Goal: Find specific page/section

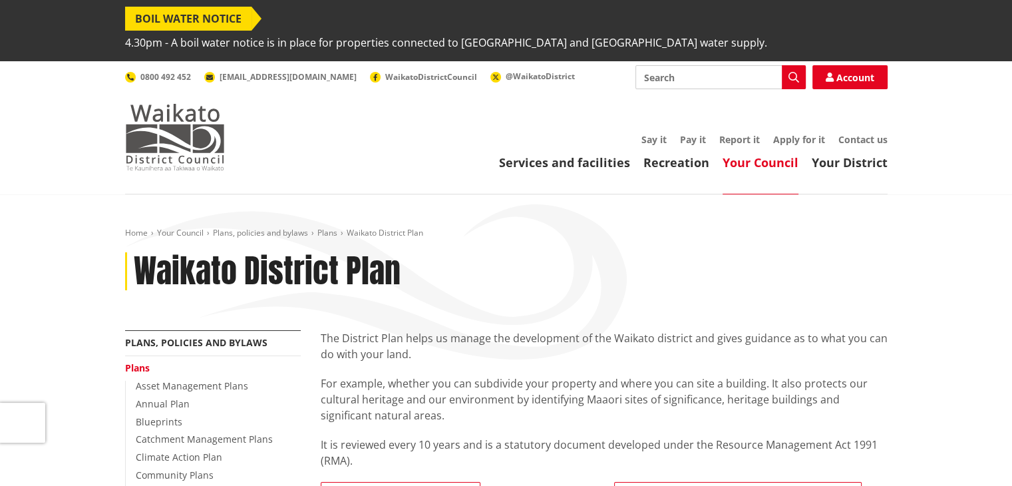
click at [171, 106] on img at bounding box center [175, 137] width 100 height 67
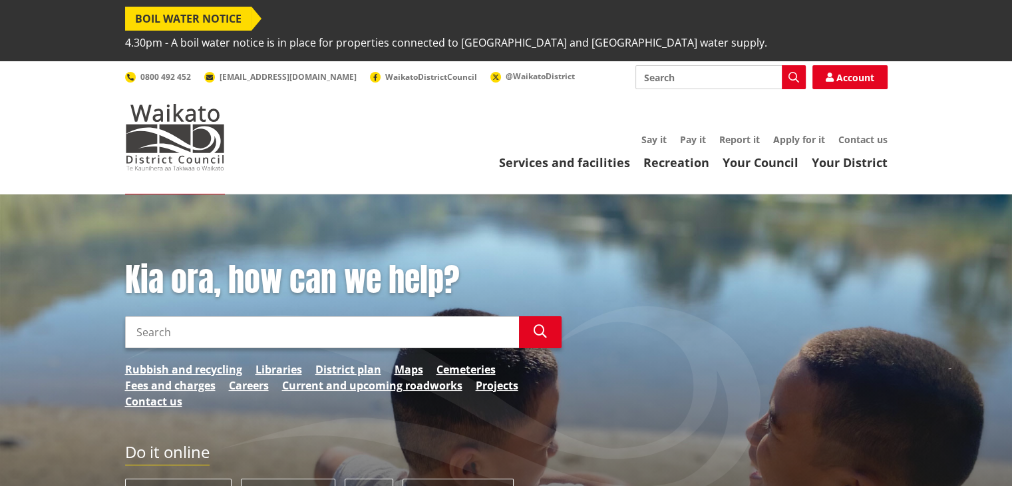
scroll to position [200, 0]
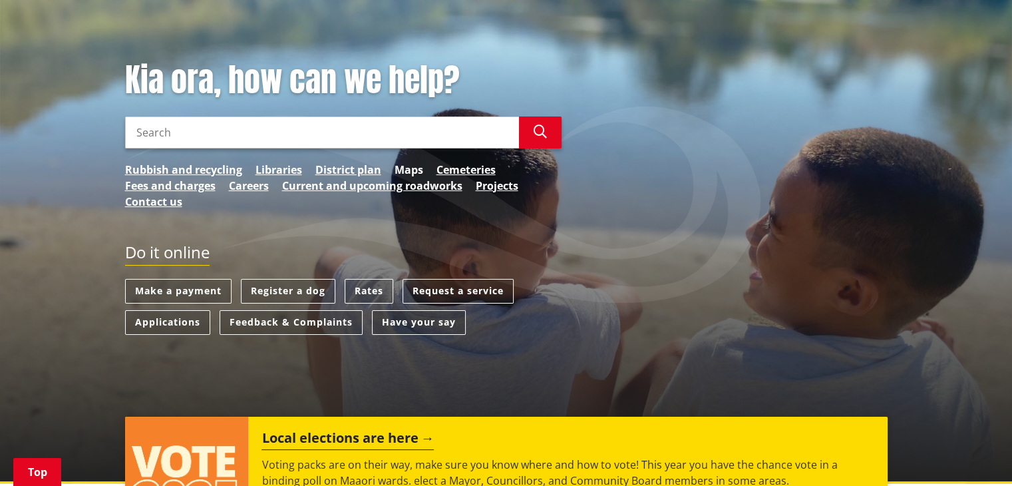
click at [398, 162] on link "Maps" at bounding box center [409, 170] width 29 height 16
